Goal: Task Accomplishment & Management: Complete application form

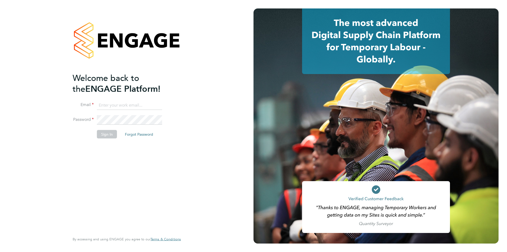
type input "anneliese.clifton@linearrecruitment.co.uk"
click at [110, 133] on button "Sign In" at bounding box center [107, 134] width 20 height 8
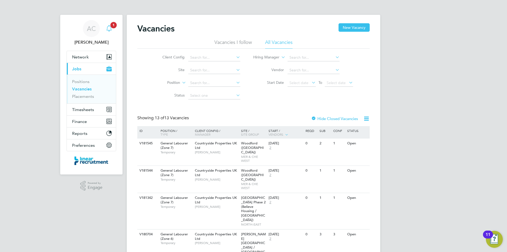
click at [112, 30] on icon "Main navigation" at bounding box center [109, 28] width 6 height 6
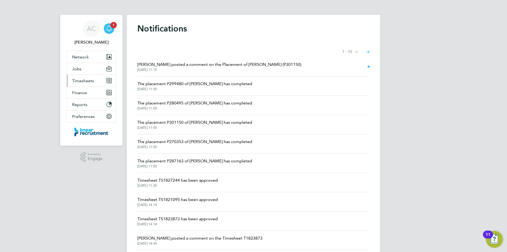
click at [94, 80] on button "Timesheets" at bounding box center [91, 81] width 49 height 12
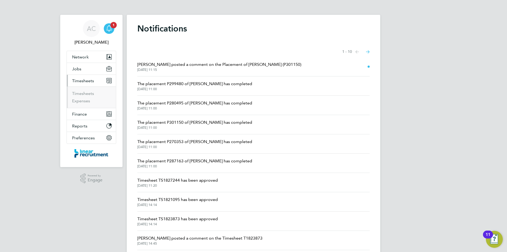
click at [94, 91] on li "Timesheets" at bounding box center [92, 94] width 40 height 7
click at [93, 91] on link "Timesheets" at bounding box center [83, 93] width 22 height 5
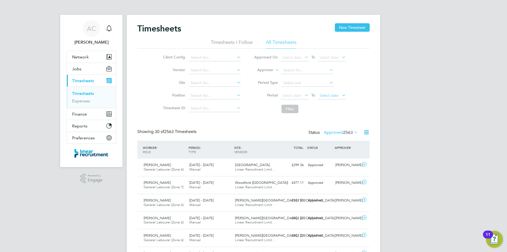
click at [326, 96] on span "Select date" at bounding box center [329, 95] width 19 height 5
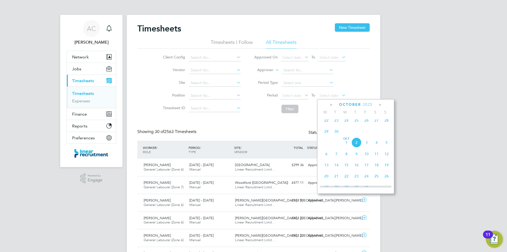
click at [387, 125] on span "28" at bounding box center [387, 120] width 10 height 10
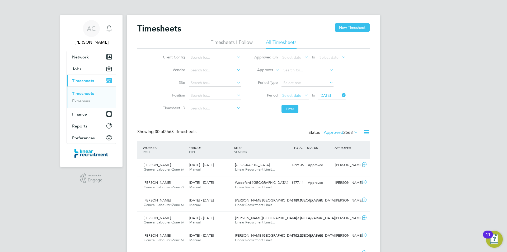
click at [288, 95] on span "Select date" at bounding box center [291, 95] width 19 height 5
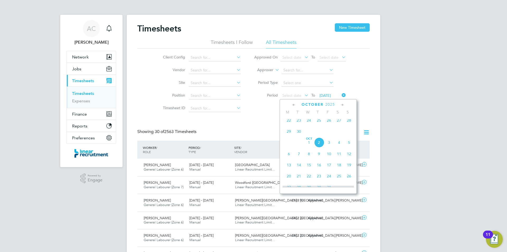
click at [290, 123] on span "22" at bounding box center [289, 120] width 10 height 10
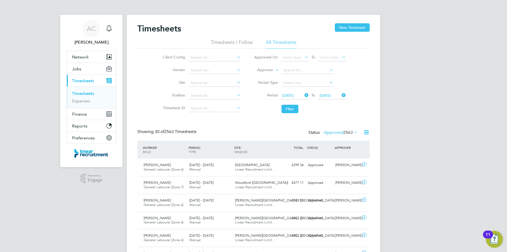
click at [290, 112] on button "Filter" at bounding box center [290, 109] width 17 height 8
click at [346, 135] on div "Status Approved 51" at bounding box center [336, 132] width 46 height 7
click at [344, 132] on label "Approved 51" at bounding box center [344, 132] width 30 height 5
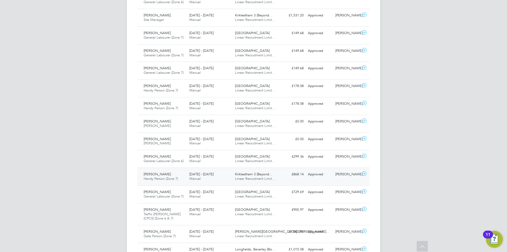
click at [174, 175] on div "Jordan Mcfee Handy Person (Zone 7) 22 - 28 Sep 2025" at bounding box center [165, 176] width 46 height 13
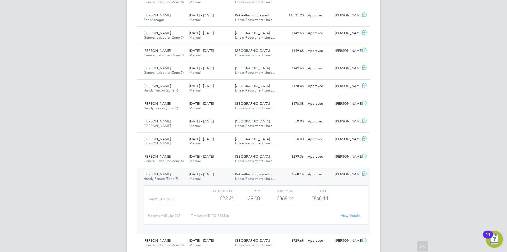
click at [356, 214] on link "View Details" at bounding box center [350, 215] width 19 height 4
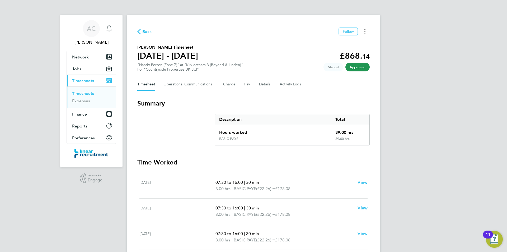
click at [366, 34] on button "Timesheets Menu" at bounding box center [365, 31] width 10 height 8
click at [425, 60] on div "AC Anneliese Clifton Notifications Applications: Network Team Members Businesse…" at bounding box center [253, 193] width 507 height 386
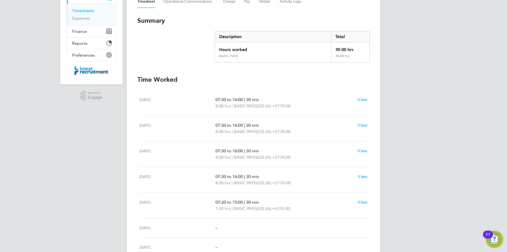
scroll to position [26, 0]
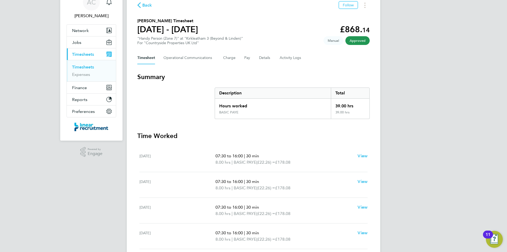
click at [369, 10] on div "Back Follow Jordan Mcfee's Timesheet 22 - 28 Sept 2025 £868. 14 "Handy Person (…" at bounding box center [254, 169] width 254 height 363
click at [367, 8] on button "Timesheets Menu" at bounding box center [365, 5] width 10 height 8
click at [346, 14] on link "Download timesheet" at bounding box center [338, 17] width 63 height 11
click at [365, 5] on circle "Timesheets Menu" at bounding box center [365, 5] width 1 height 1
click at [341, 14] on link "Download timesheet" at bounding box center [338, 17] width 63 height 11
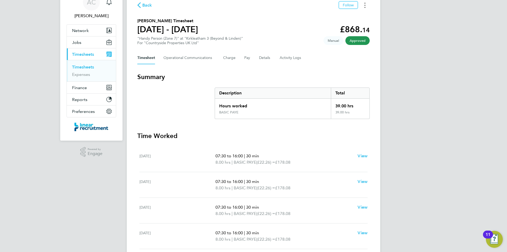
click at [367, 3] on button "Timesheets Menu" at bounding box center [365, 5] width 10 height 8
click at [354, 12] on link "Download timesheet" at bounding box center [338, 17] width 63 height 11
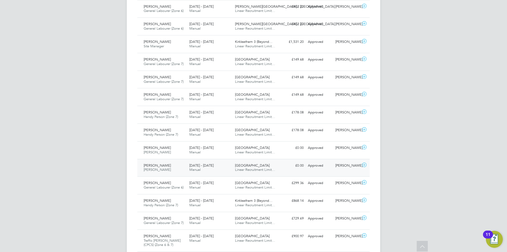
click at [177, 169] on div "Del Taylor Joiner 22 - 28 Sep 2025" at bounding box center [165, 167] width 46 height 13
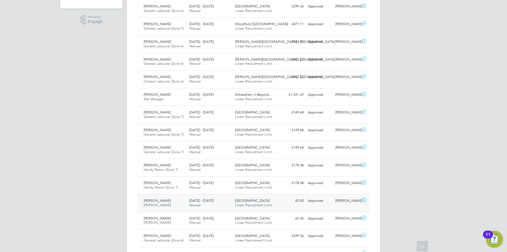
click at [276, 198] on div "Sunderland Civic Centre Linear Recruitment Limit…" at bounding box center [256, 202] width 46 height 13
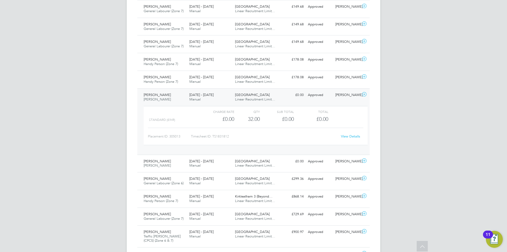
click at [347, 134] on link "View Details" at bounding box center [350, 136] width 19 height 4
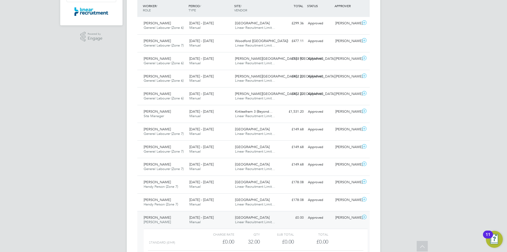
scroll to position [132, 0]
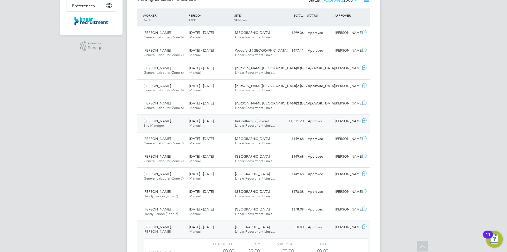
click at [171, 123] on span "[PERSON_NAME]" at bounding box center [157, 121] width 27 height 4
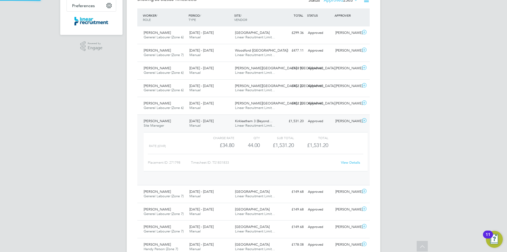
scroll to position [9, 52]
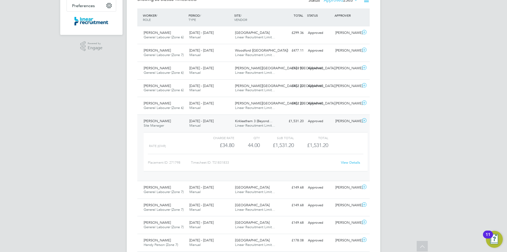
click at [357, 163] on link "View Details" at bounding box center [350, 162] width 19 height 4
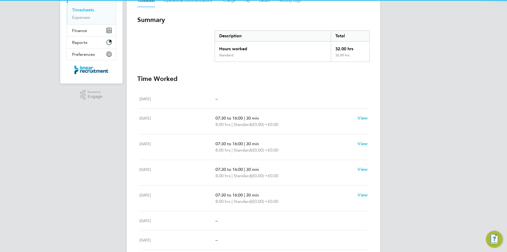
scroll to position [128, 0]
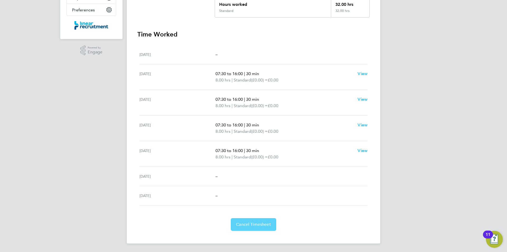
click at [265, 230] on button "Cancel Timesheet" at bounding box center [253, 224] width 45 height 13
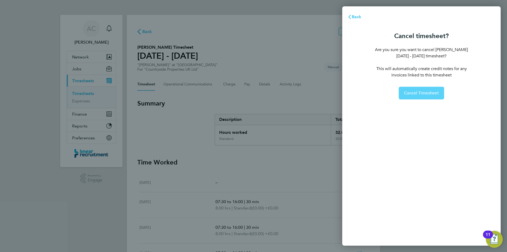
click at [436, 94] on span "Cancel Timesheet" at bounding box center [421, 92] width 35 height 5
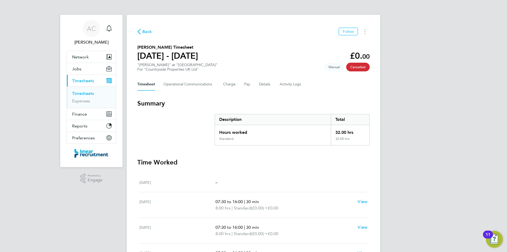
click at [87, 92] on link "Timesheets" at bounding box center [83, 93] width 22 height 5
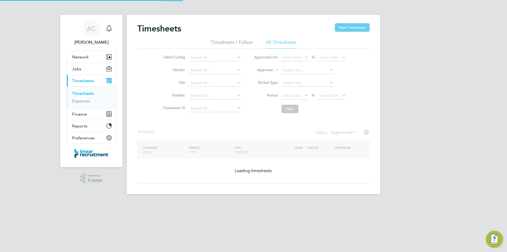
click at [340, 27] on button "New Timesheet" at bounding box center [352, 27] width 35 height 8
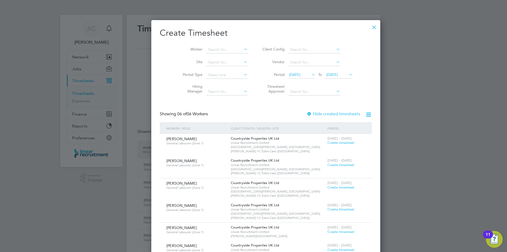
click at [328, 74] on span "[DATE]" at bounding box center [332, 74] width 11 height 5
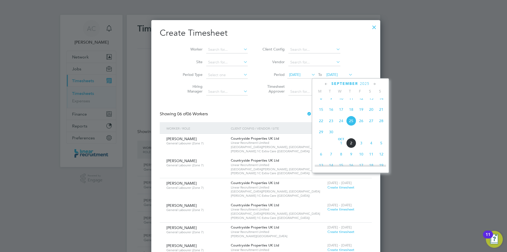
click at [382, 125] on span "28" at bounding box center [382, 121] width 10 height 10
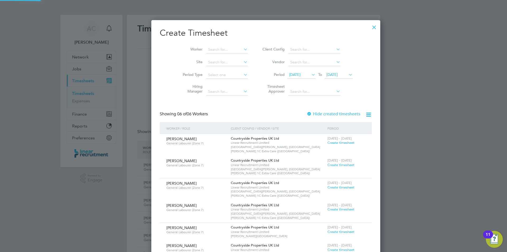
click at [317, 76] on span "To" at bounding box center [320, 74] width 7 height 7
click at [296, 74] on span "18 Sep 2025" at bounding box center [294, 74] width 11 height 5
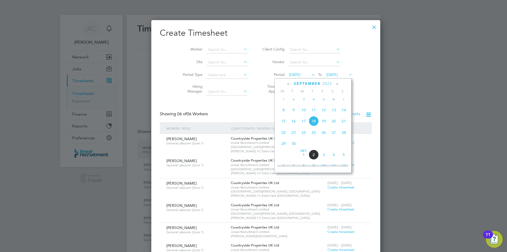
click at [285, 137] on span "22" at bounding box center [284, 132] width 10 height 10
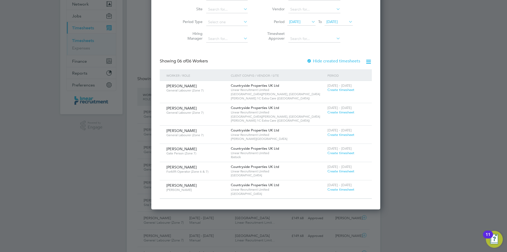
click at [328, 187] on span "Create timesheet" at bounding box center [341, 189] width 27 height 4
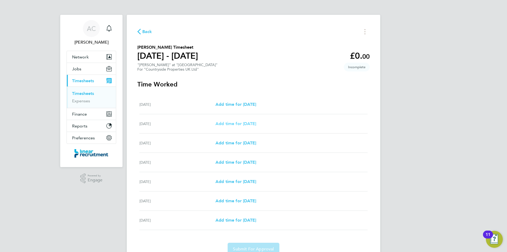
click at [249, 120] on link "Add time for Tue 23 Sep" at bounding box center [236, 123] width 41 height 6
select select "30"
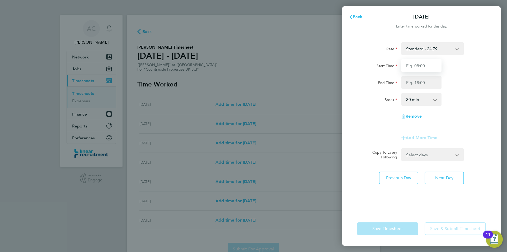
click at [409, 68] on input "Start Time" at bounding box center [422, 65] width 40 height 13
type input "07:30"
type input "16:00"
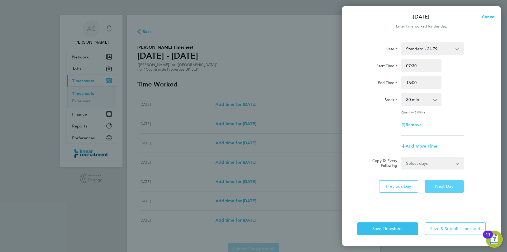
click at [435, 188] on span "Next Day" at bounding box center [444, 186] width 18 height 5
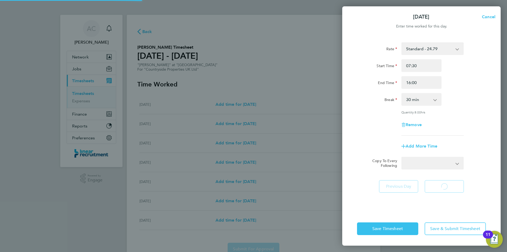
select select "30"
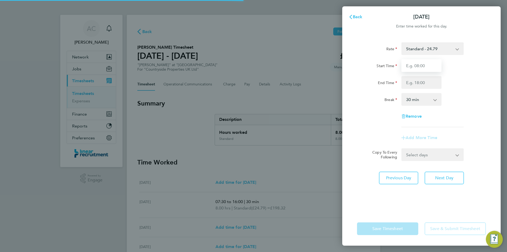
click at [426, 67] on input "Start Time" at bounding box center [422, 65] width 40 height 13
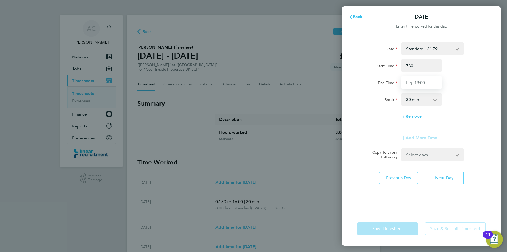
type input "07:30"
type input "16:00"
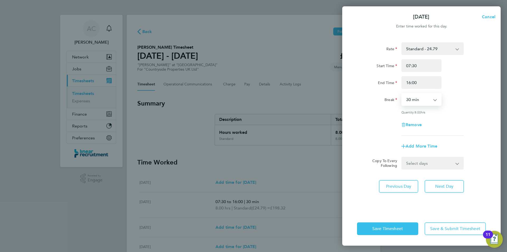
click at [447, 192] on div "Rate Standard - 24.79 Start Time 07:30 End Time 16:00 Break 0 min 15 min 30 min…" at bounding box center [421, 124] width 159 height 176
click at [448, 186] on span "Next Day" at bounding box center [444, 186] width 18 height 5
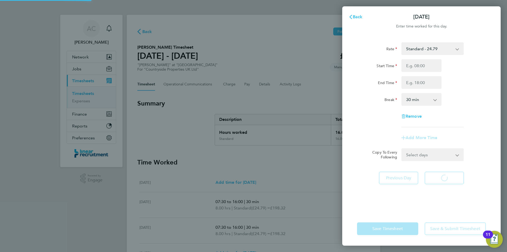
select select "30"
click at [423, 70] on input "Start Time" at bounding box center [422, 65] width 40 height 13
type input "07:30"
type input "16:00"
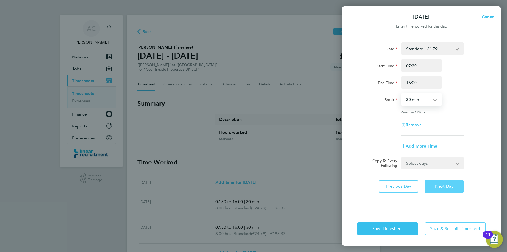
click at [456, 183] on button "Next Day" at bounding box center [444, 186] width 39 height 13
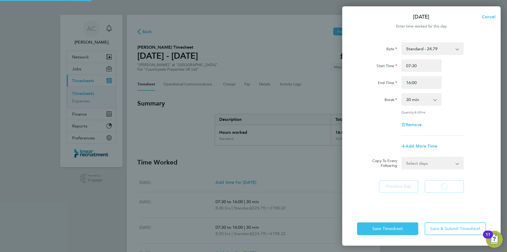
select select "30"
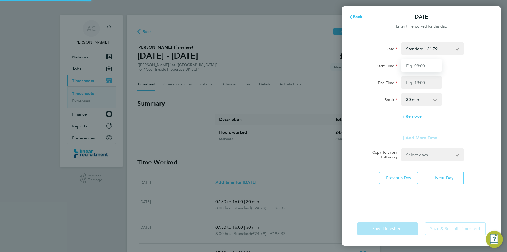
click at [434, 71] on input "Start Time" at bounding box center [422, 65] width 40 height 13
type input "07:30"
type input "16:00"
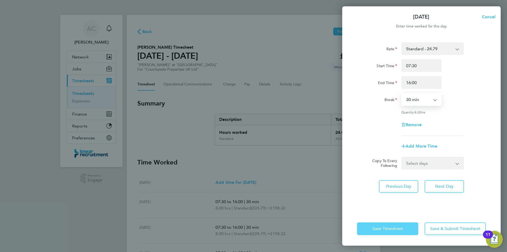
click at [408, 228] on button "Save Timesheet" at bounding box center [387, 228] width 61 height 13
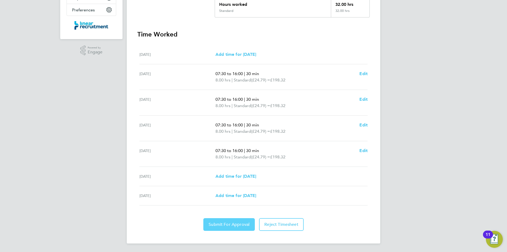
click at [236, 225] on span "Submit For Approval" at bounding box center [229, 224] width 41 height 5
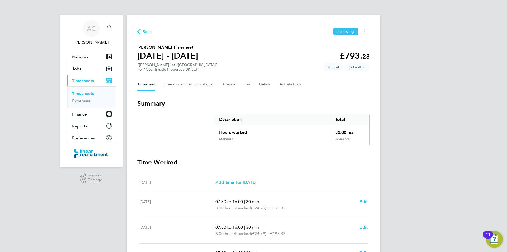
click at [90, 91] on link "Timesheets" at bounding box center [83, 93] width 22 height 5
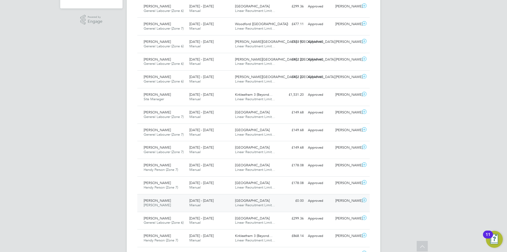
click at [240, 204] on span "Linear Recruitment Limit…" at bounding box center [255, 205] width 40 height 4
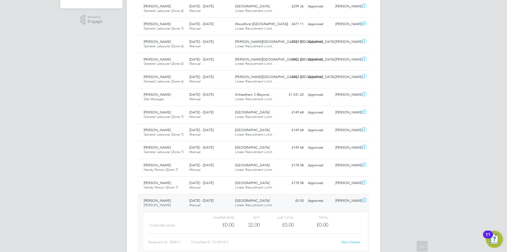
click at [346, 243] on link "View Details" at bounding box center [350, 242] width 19 height 4
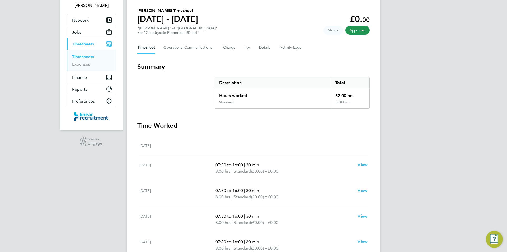
scroll to position [128, 0]
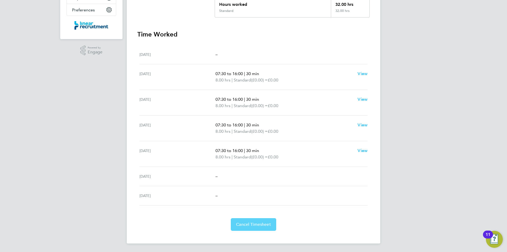
click at [266, 221] on button "Cancel Timesheet" at bounding box center [253, 224] width 45 height 13
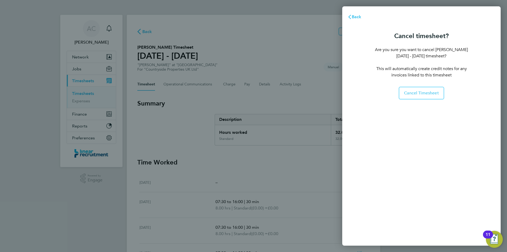
click at [428, 86] on div "Cancel timesheet? Are you sure you want to cancel [PERSON_NAME] [DATE] - [DATE]…" at bounding box center [421, 65] width 93 height 70
click at [428, 87] on button "Cancel Timesheet" at bounding box center [421, 93] width 45 height 13
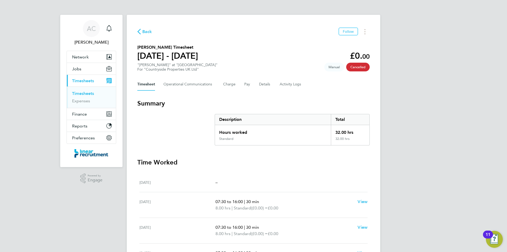
click at [90, 93] on link "Timesheets" at bounding box center [83, 93] width 22 height 5
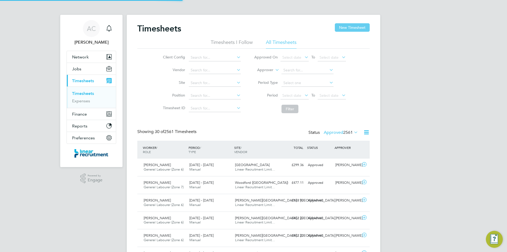
click at [368, 26] on button "New Timesheet" at bounding box center [352, 27] width 35 height 8
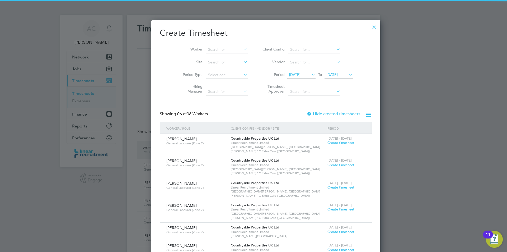
click at [332, 71] on div "18 Sep 2025 To 25 Sep 2025" at bounding box center [320, 74] width 66 height 7
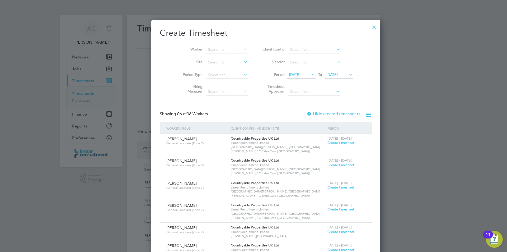
click at [327, 66] on li "Vendor" at bounding box center [306, 62] width 105 height 13
click at [330, 73] on span "25 Sep 2025" at bounding box center [332, 74] width 11 height 5
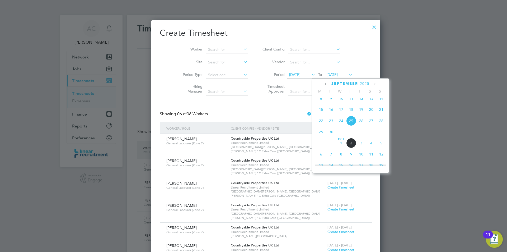
click at [379, 125] on span "28" at bounding box center [382, 121] width 10 height 10
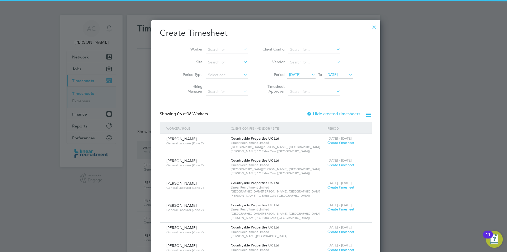
click at [317, 74] on span "To" at bounding box center [320, 74] width 7 height 7
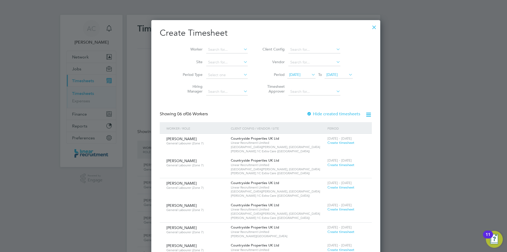
click at [296, 75] on span "18 Sep 2025" at bounding box center [294, 74] width 11 height 5
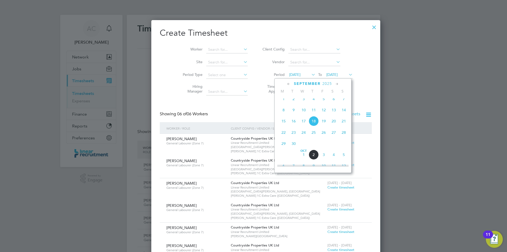
click at [285, 137] on span "22" at bounding box center [284, 132] width 10 height 10
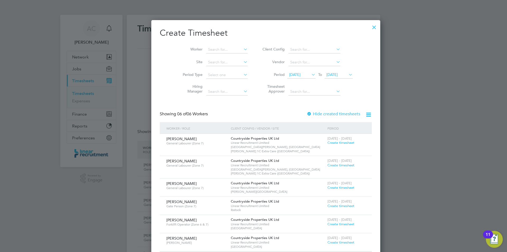
click at [328, 240] on span "Create timesheet" at bounding box center [341, 242] width 27 height 4
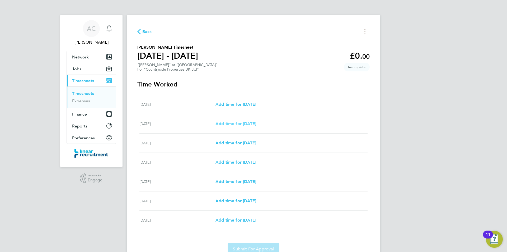
click at [241, 123] on span "Add time for Tue 23 Sep" at bounding box center [236, 123] width 41 height 5
select select "30"
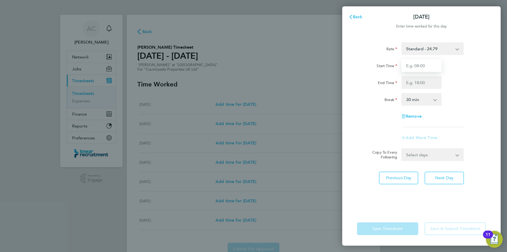
click at [434, 69] on input "Start Time" at bounding box center [422, 65] width 40 height 13
type input "07:30"
type input "16:00"
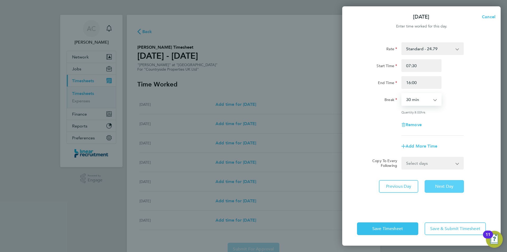
click at [457, 189] on button "Next Day" at bounding box center [444, 186] width 39 height 13
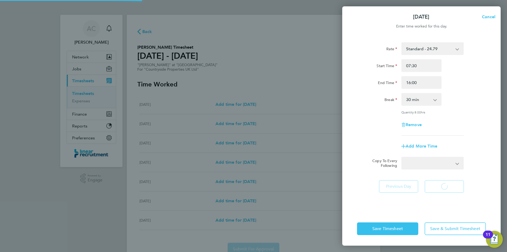
select select "30"
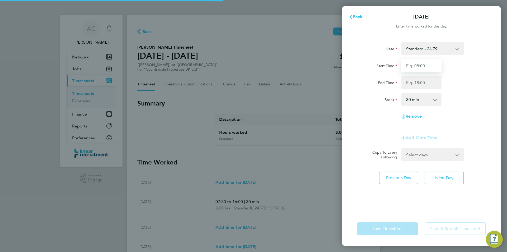
click at [436, 61] on input "Start Time" at bounding box center [422, 65] width 40 height 13
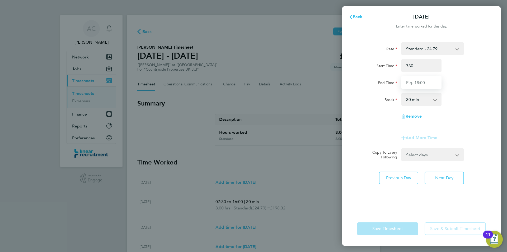
type input "07:30"
type input "16:00"
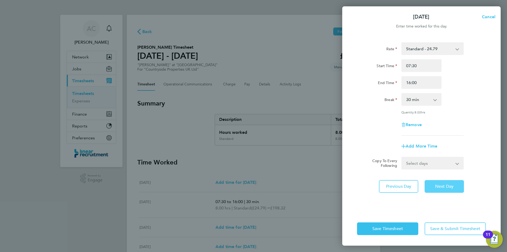
click at [450, 181] on button "Next Day" at bounding box center [444, 186] width 39 height 13
select select "30"
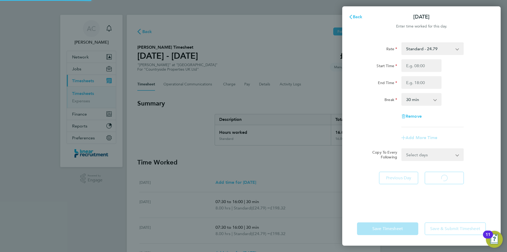
select select "30"
click at [417, 69] on input "Start Time" at bounding box center [422, 65] width 40 height 13
type input "07:30"
type input "16:00"
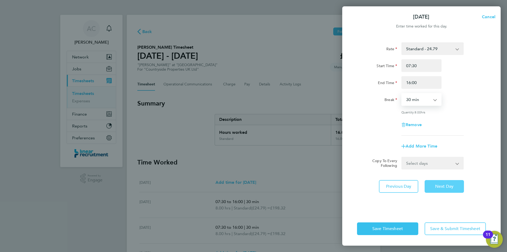
click at [448, 190] on button "Next Day" at bounding box center [444, 186] width 39 height 13
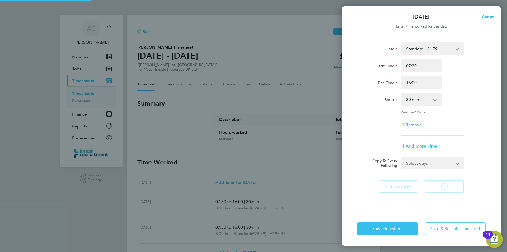
select select "30"
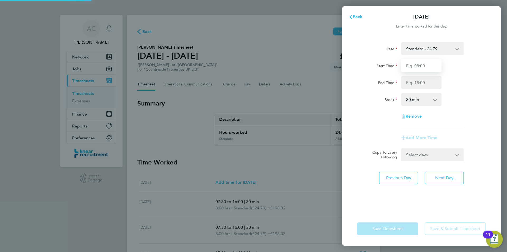
drag, startPoint x: 419, startPoint y: 91, endPoint x: 411, endPoint y: 70, distance: 22.1
click at [411, 70] on input "Start Time" at bounding box center [422, 65] width 40 height 13
type input "07:30"
type input "16:00"
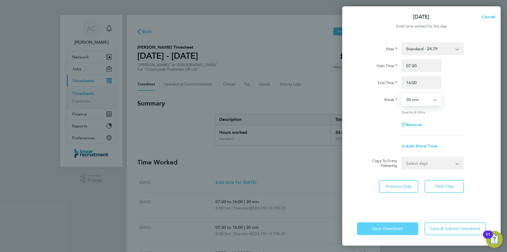
click at [406, 226] on button "Save Timesheet" at bounding box center [387, 228] width 61 height 13
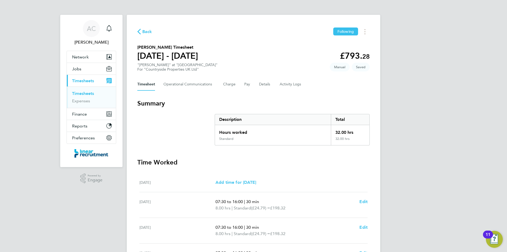
click at [393, 199] on div "AC Anneliese Clifton Notifications Applications: Network Team Members Businesse…" at bounding box center [253, 190] width 507 height 380
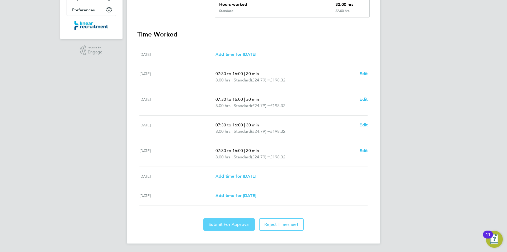
click at [222, 222] on span "Submit For Approval" at bounding box center [229, 224] width 41 height 5
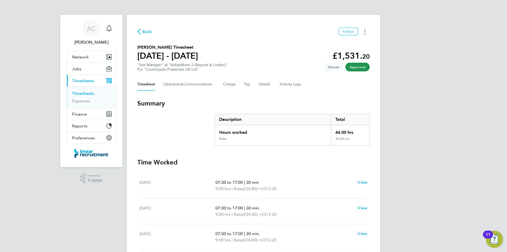
click at [368, 35] on button "Timesheets Menu" at bounding box center [365, 31] width 10 height 8
click at [346, 42] on link "Download timesheet" at bounding box center [338, 43] width 63 height 11
